Goal: Transaction & Acquisition: Purchase product/service

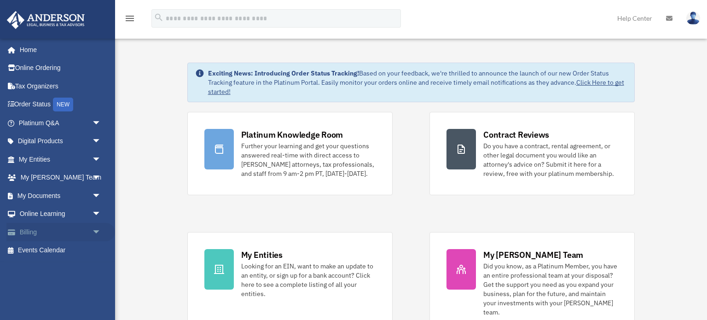
click at [54, 231] on link "Billing arrow_drop_down" at bounding box center [60, 232] width 109 height 18
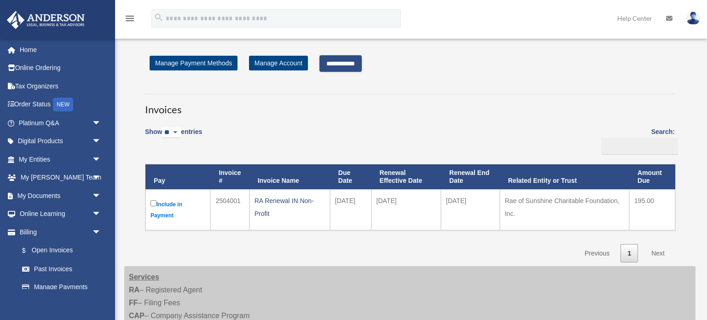
click at [661, 255] on link "Next" at bounding box center [658, 253] width 27 height 19
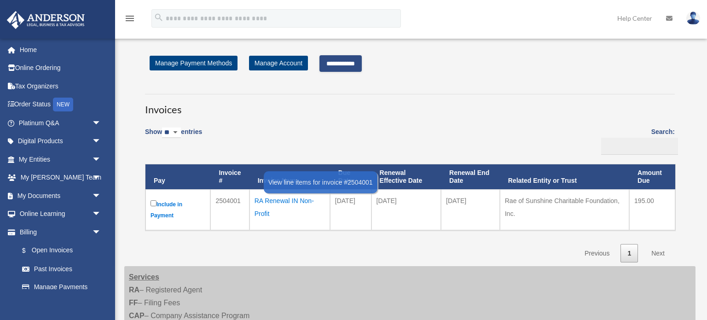
click at [267, 201] on div "RA Renewal IN Non-Profit" at bounding box center [290, 207] width 70 height 26
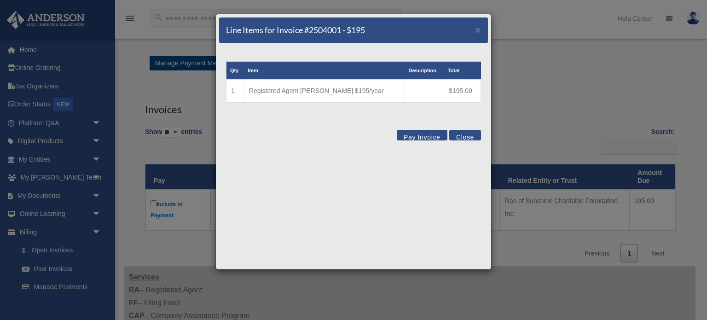
click at [419, 135] on button "Pay Invoice" at bounding box center [422, 135] width 51 height 11
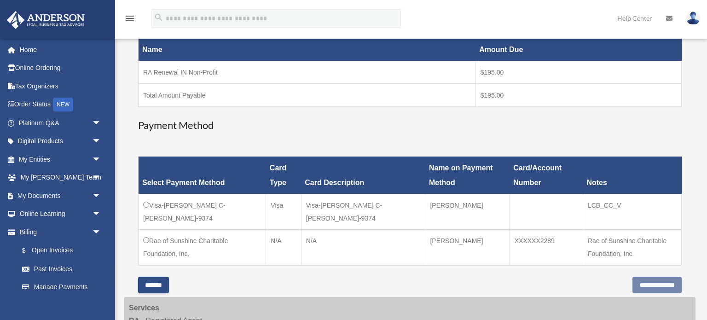
scroll to position [166, 0]
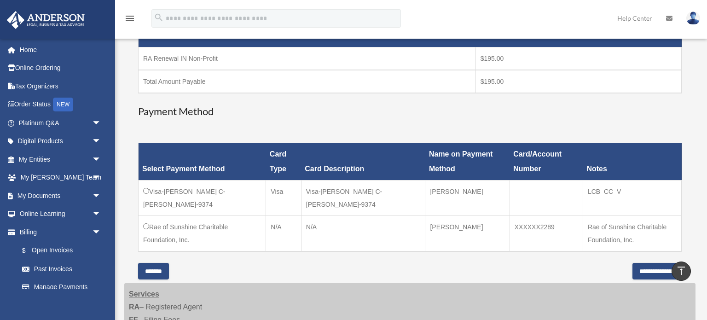
click at [531, 196] on td at bounding box center [546, 197] width 73 height 35
click at [425, 197] on td "[PERSON_NAME]" at bounding box center [467, 197] width 84 height 35
click at [353, 190] on td "Visa-[PERSON_NAME] C-[PERSON_NAME]-9374" at bounding box center [363, 197] width 124 height 35
